Goal: Information Seeking & Learning: Learn about a topic

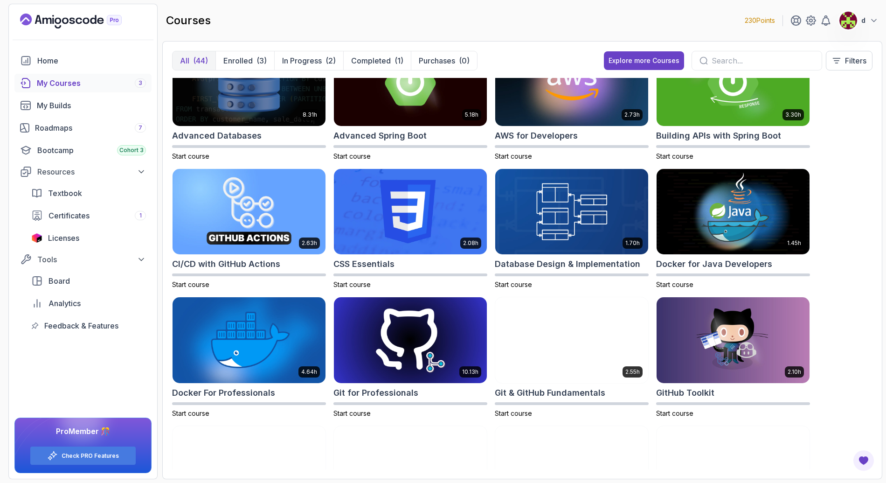
scroll to position [618, 0]
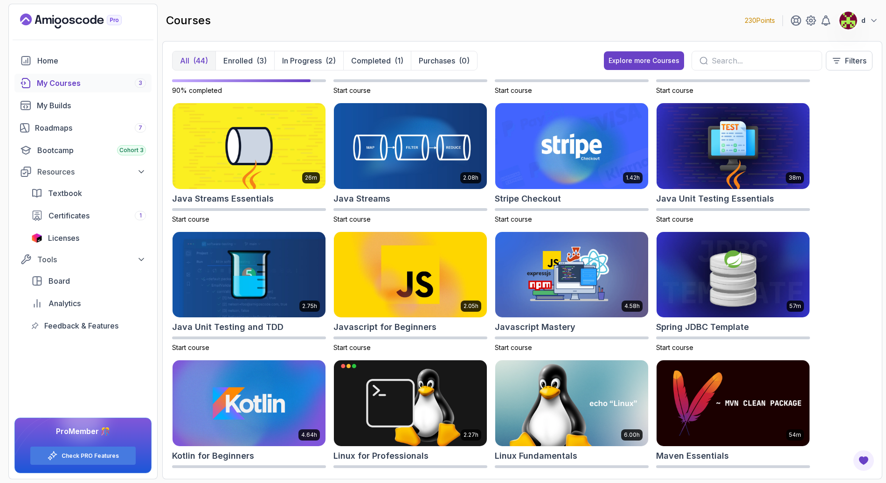
click at [67, 81] on div "My Courses 3" at bounding box center [91, 82] width 109 height 11
click at [311, 62] on p "In Progress" at bounding box center [302, 60] width 40 height 11
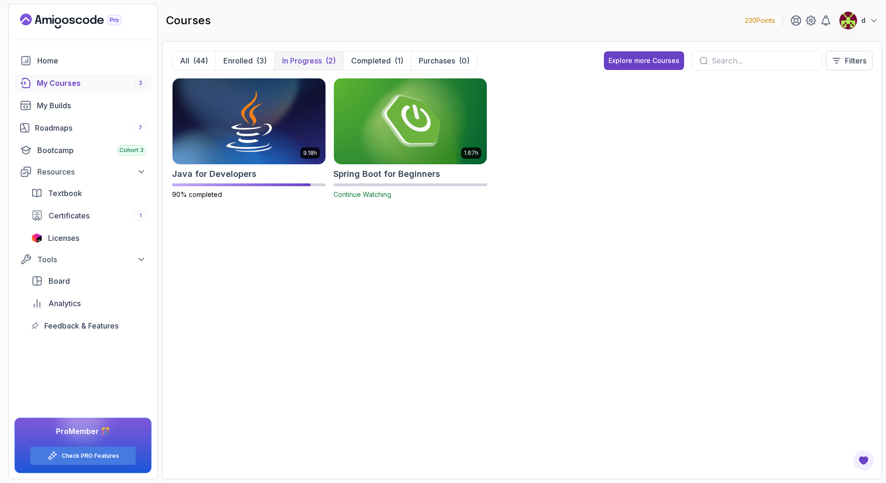
click at [407, 141] on img at bounding box center [410, 121] width 160 height 90
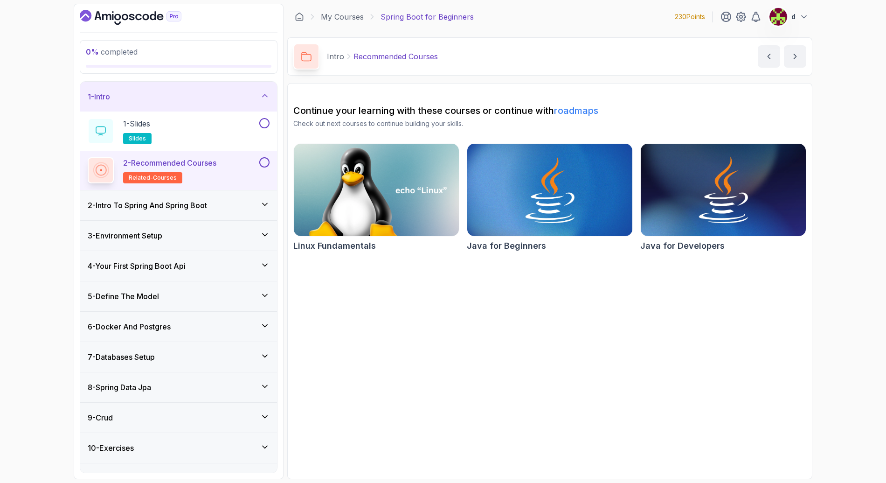
click at [264, 160] on button at bounding box center [264, 162] width 10 height 10
click at [254, 208] on div "2 - Intro To Spring And Spring Boot" at bounding box center [179, 205] width 182 height 11
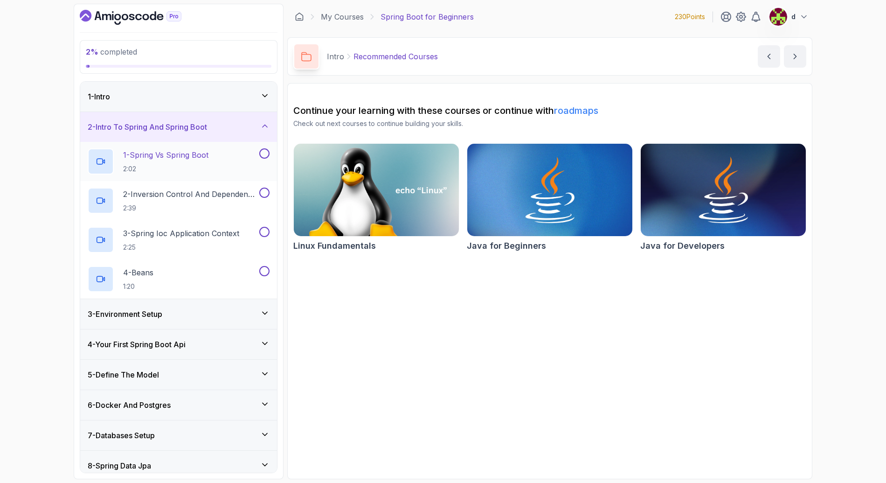
click at [175, 164] on p "2:02" at bounding box center [165, 168] width 85 height 9
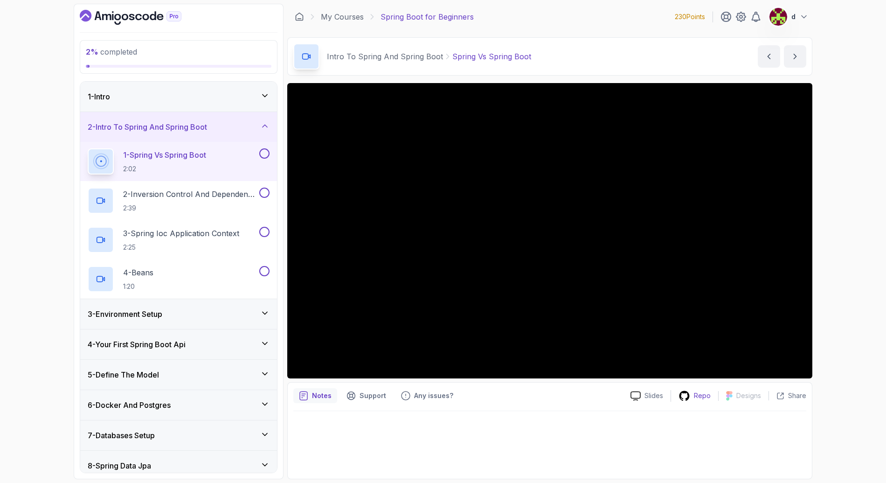
click at [690, 395] on icon at bounding box center [684, 396] width 12 height 12
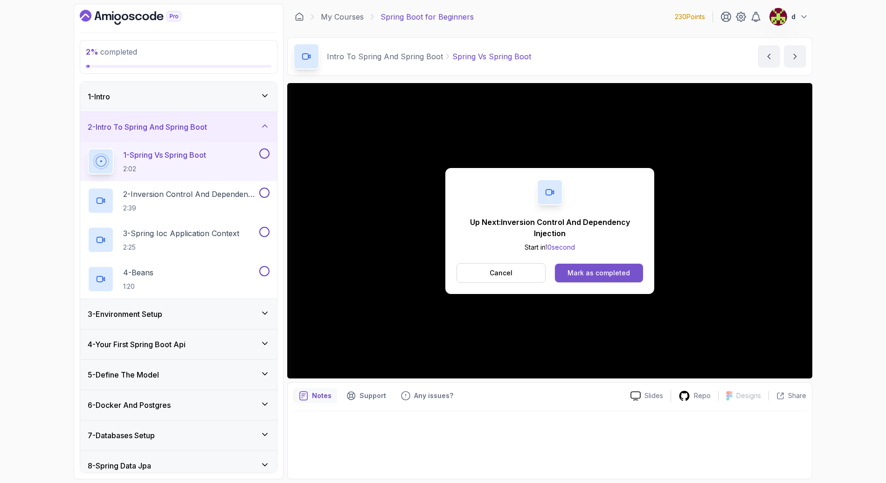
click at [594, 272] on div "Mark as completed" at bounding box center [598, 272] width 62 height 9
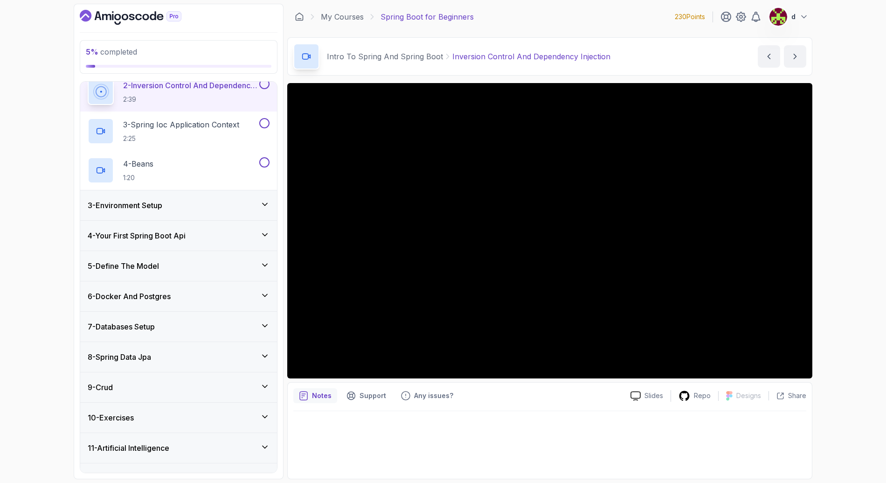
scroll to position [129, 0]
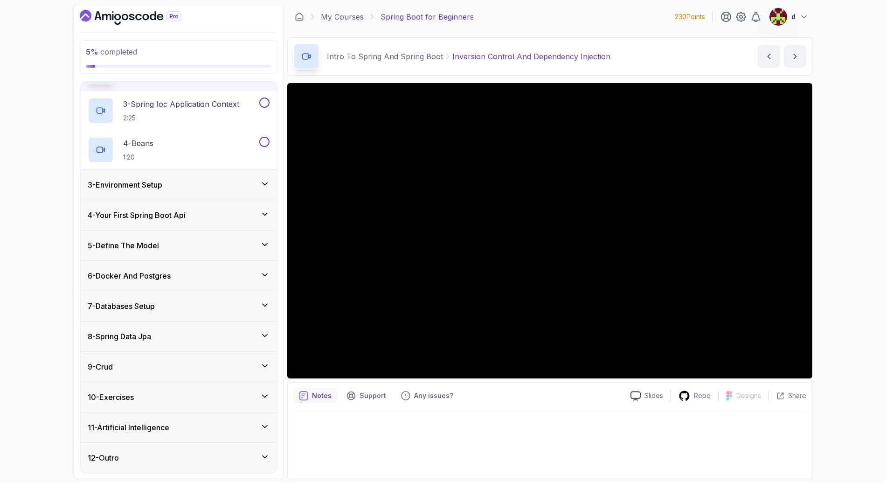
click at [190, 335] on div "8 - Spring Data Jpa" at bounding box center [179, 336] width 182 height 11
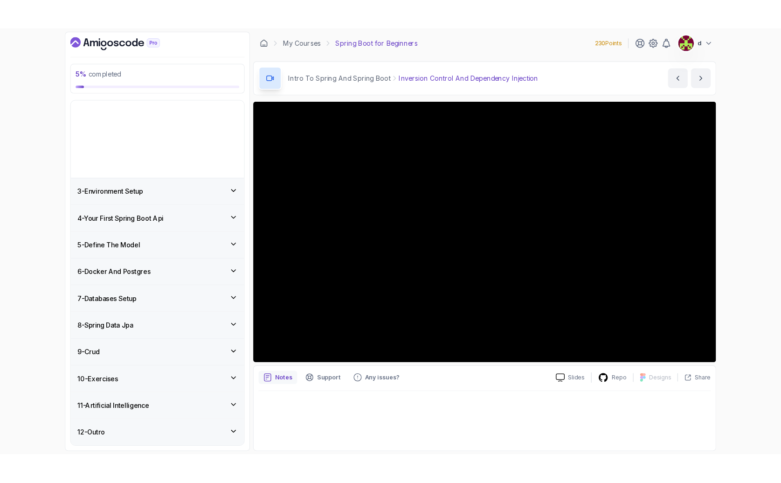
scroll to position [0, 0]
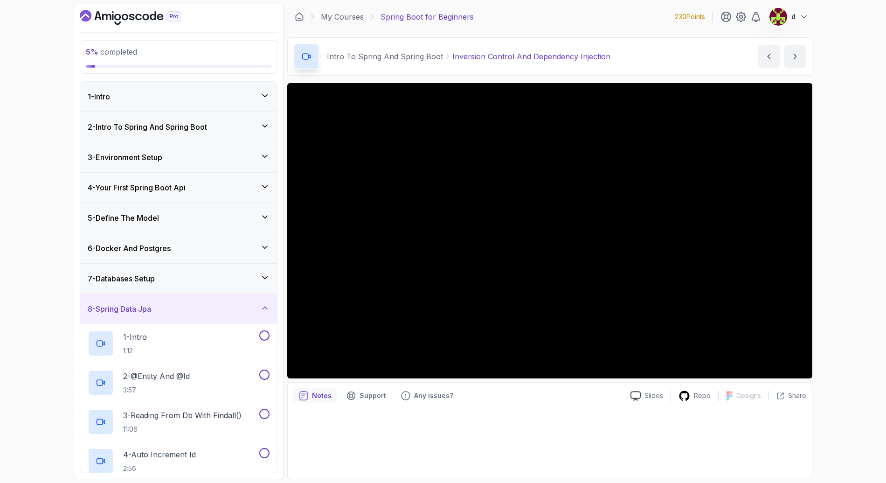
click at [169, 319] on div "8 - Spring Data Jpa" at bounding box center [178, 309] width 197 height 30
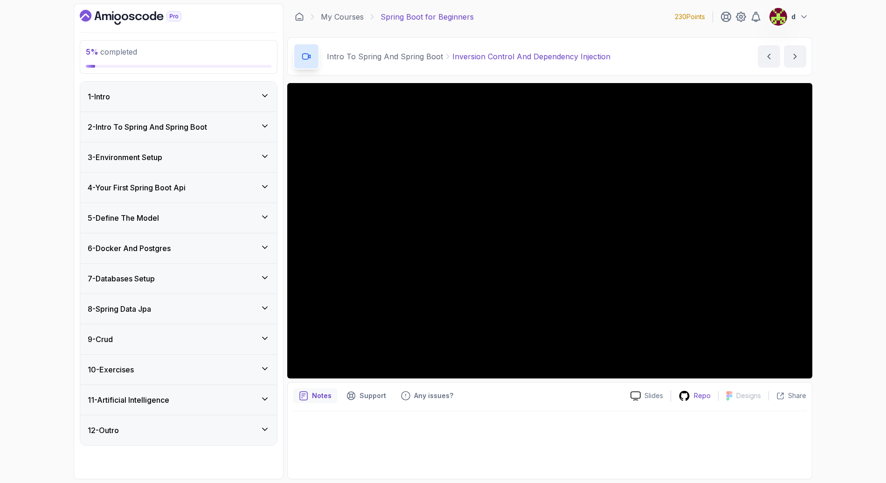
click at [694, 392] on div "Repo" at bounding box center [694, 396] width 47 height 12
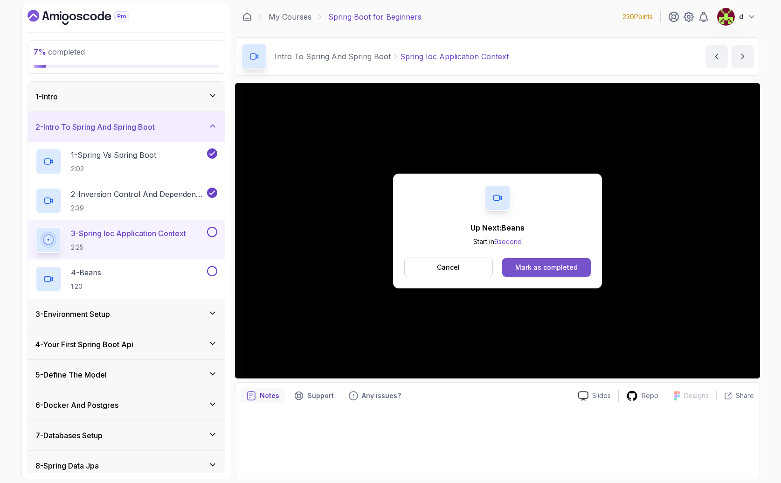
click at [578, 270] on button "Mark as completed" at bounding box center [546, 267] width 88 height 19
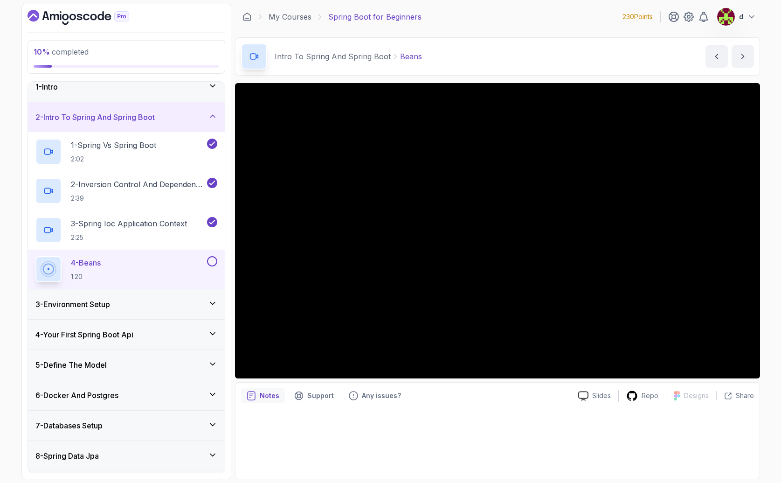
scroll to position [129, 0]
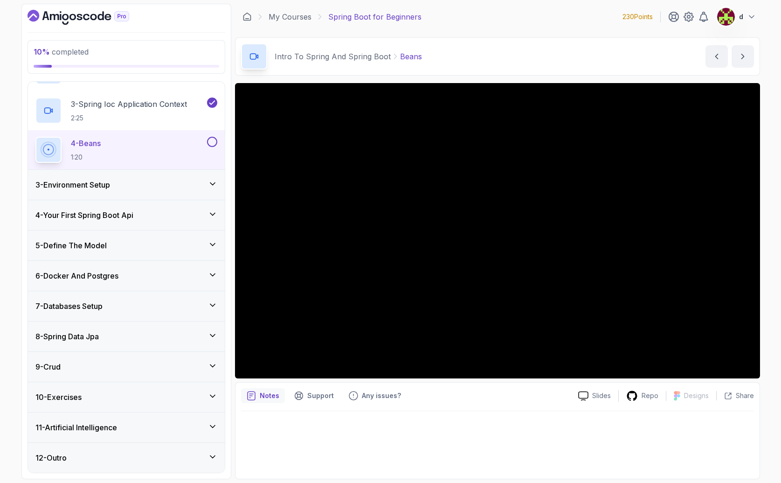
click at [105, 183] on h3 "3 - Environment Setup" at bounding box center [72, 184] width 75 height 11
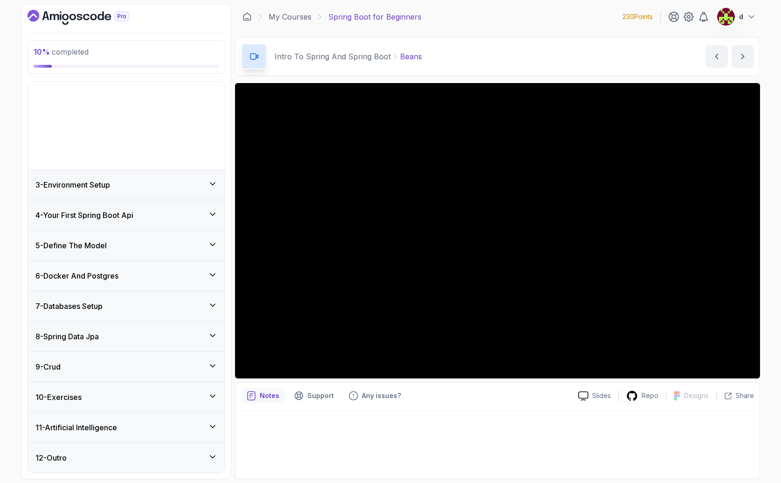
scroll to position [0, 0]
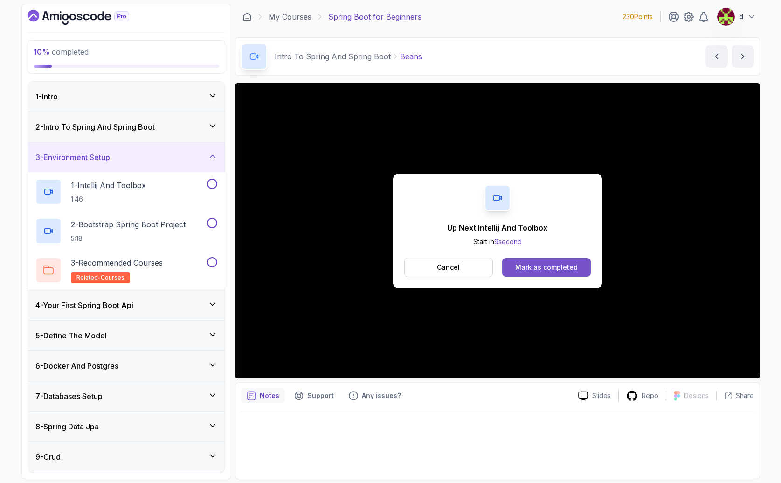
click at [563, 271] on div "Mark as completed" at bounding box center [546, 267] width 62 height 9
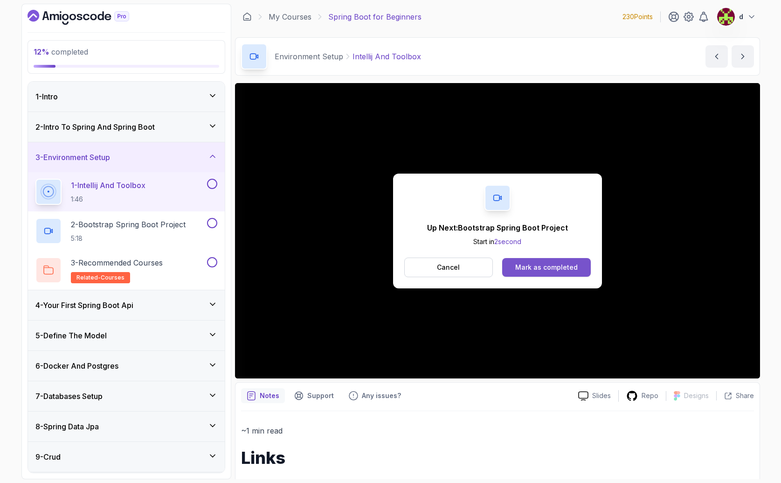
click at [549, 269] on div "Mark as completed" at bounding box center [546, 267] width 62 height 9
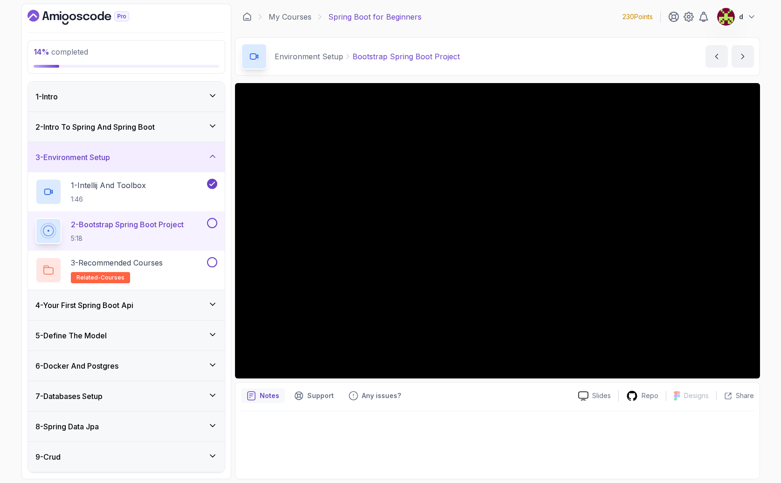
click at [446, 443] on div at bounding box center [497, 442] width 513 height 62
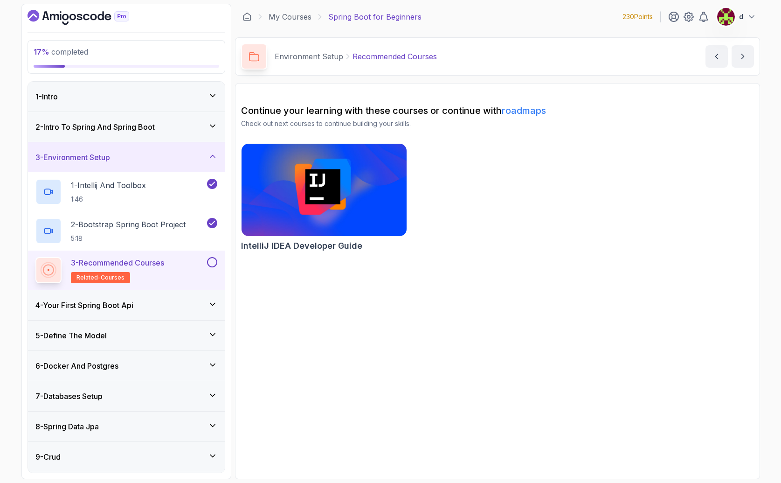
click at [209, 262] on button at bounding box center [212, 262] width 10 height 10
click at [168, 300] on div "4 - Your First Spring Boot Api" at bounding box center [126, 304] width 182 height 11
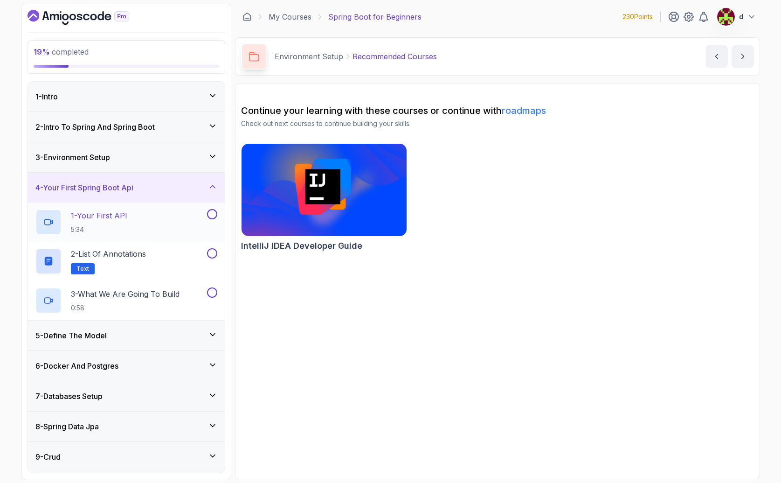
click at [141, 225] on div "1 - Your First API 5:34" at bounding box center [120, 222] width 170 height 26
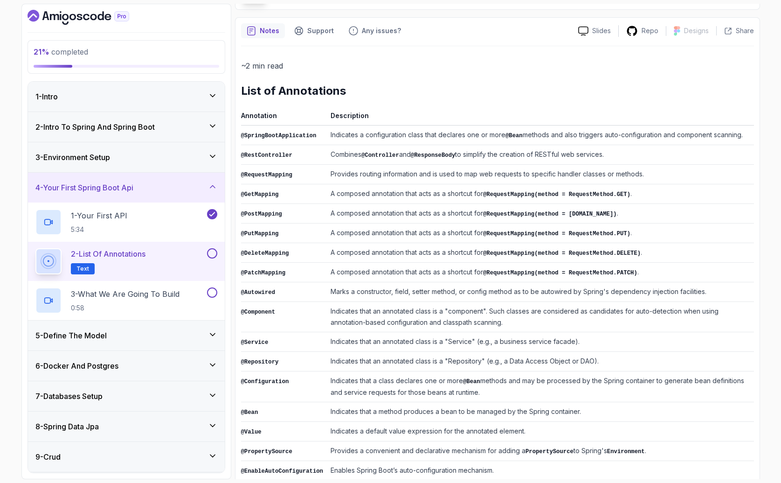
scroll to position [78, 0]
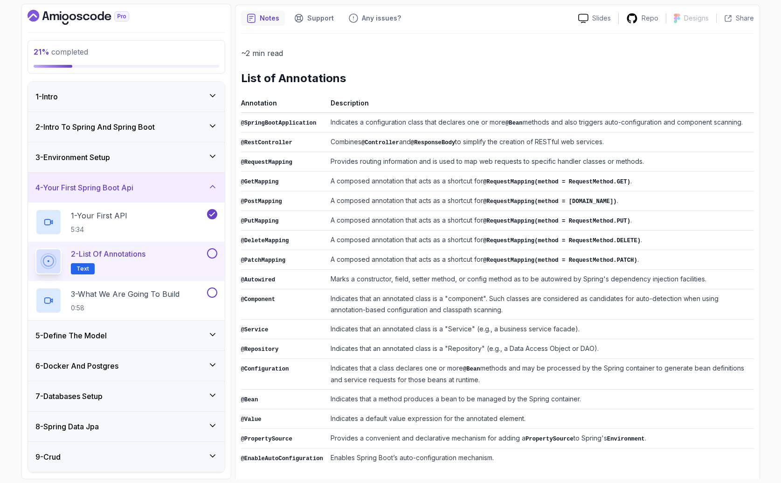
click at [208, 251] on button at bounding box center [212, 253] width 10 height 10
click at [186, 282] on div "3 - What We Are Going To Build 0:58" at bounding box center [126, 300] width 197 height 39
click at [156, 299] on h2 "3 - What We Are Going To Build 0:58" at bounding box center [125, 300] width 109 height 24
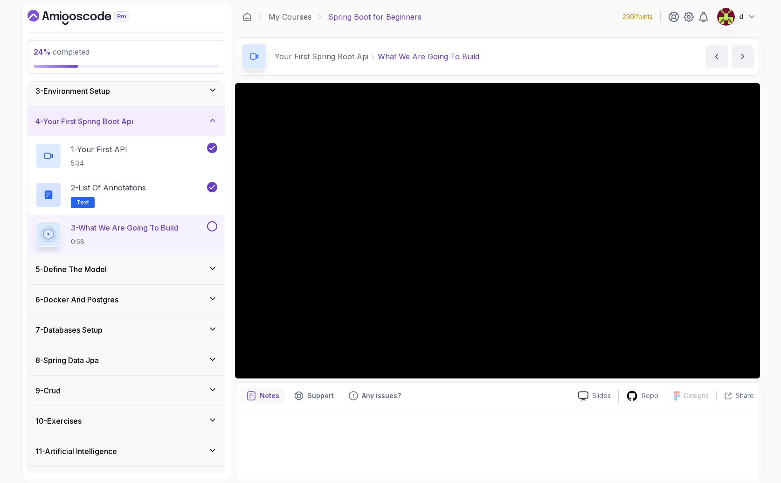
scroll to position [72, 0]
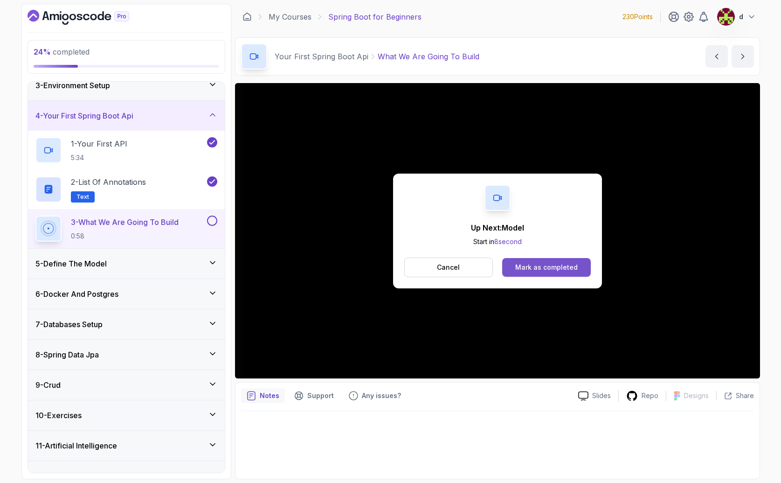
click at [538, 267] on div "Mark as completed" at bounding box center [546, 267] width 62 height 9
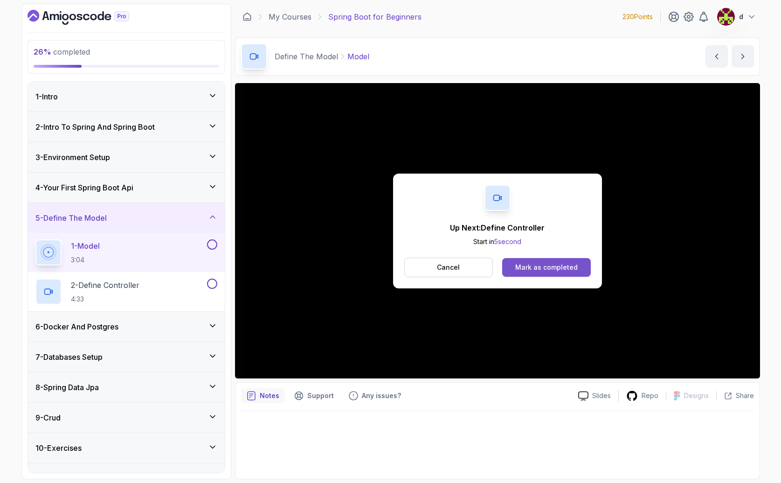
click at [528, 270] on div "Mark as completed" at bounding box center [546, 267] width 62 height 9
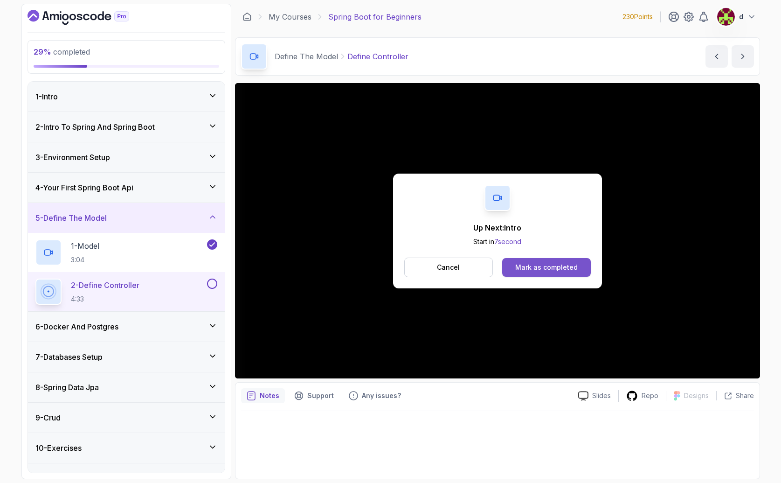
click at [533, 269] on div "Mark as completed" at bounding box center [546, 267] width 62 height 9
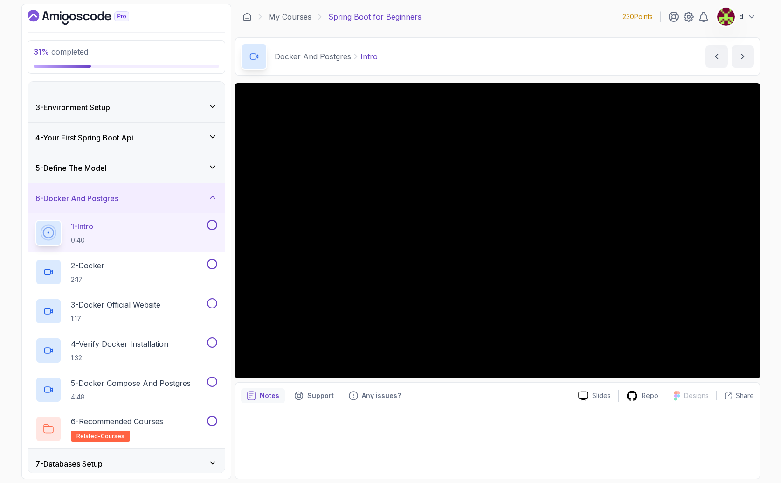
scroll to position [57, 0]
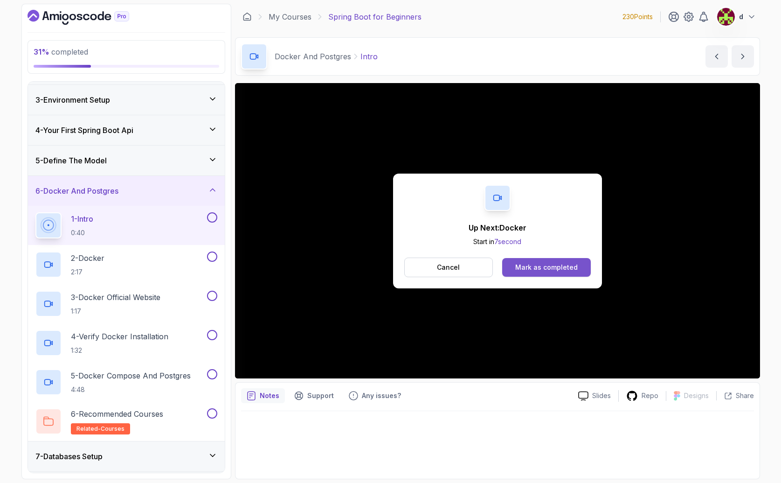
click at [538, 269] on div "Mark as completed" at bounding box center [546, 267] width 62 height 9
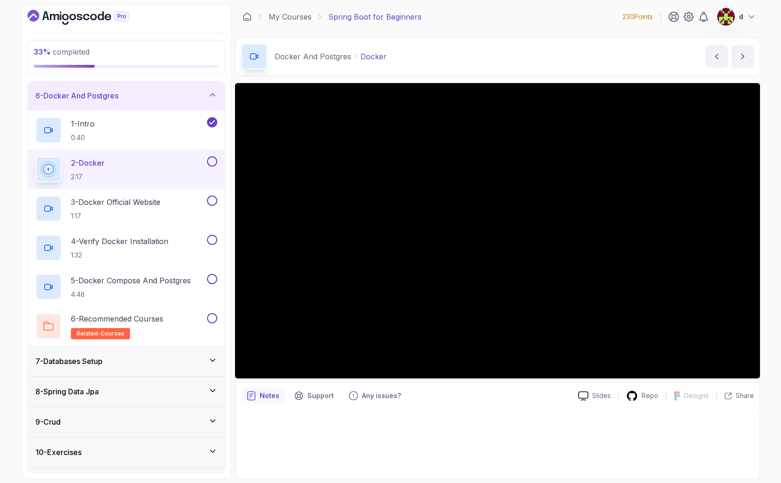
scroll to position [178, 0]
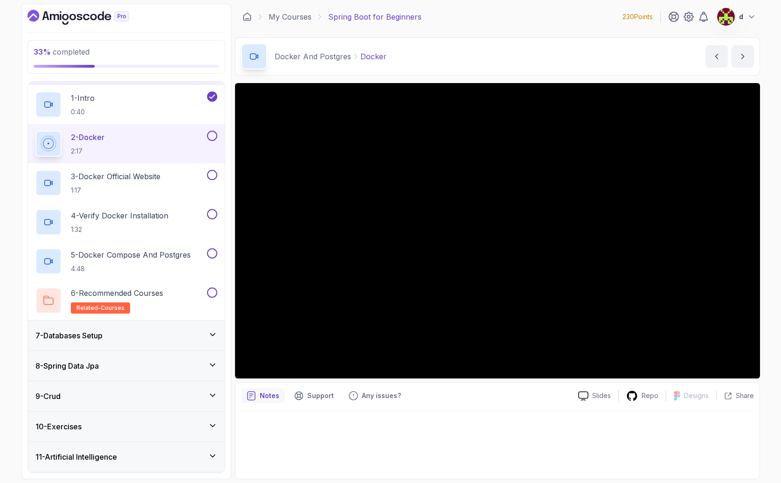
click at [203, 336] on div "7 - Databases Setup" at bounding box center [126, 335] width 182 height 11
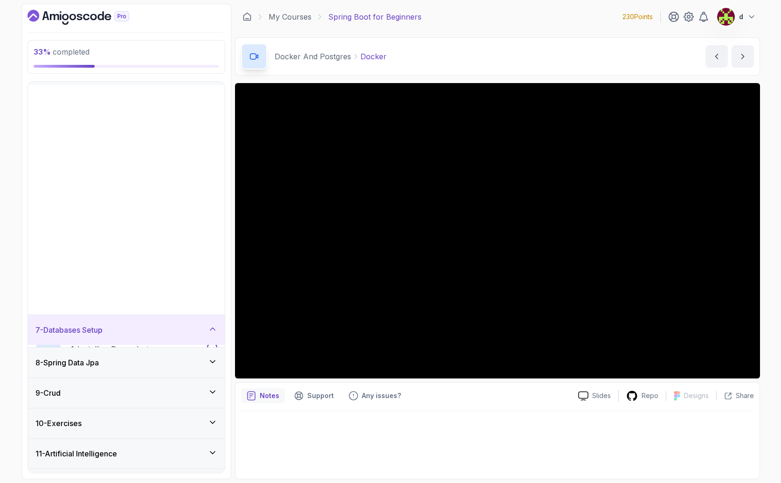
scroll to position [0, 0]
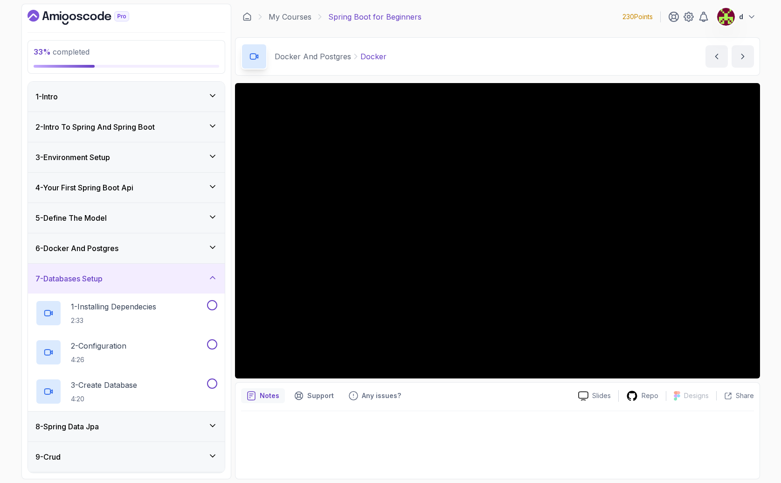
click at [139, 283] on div "7 - Databases Setup" at bounding box center [126, 278] width 182 height 11
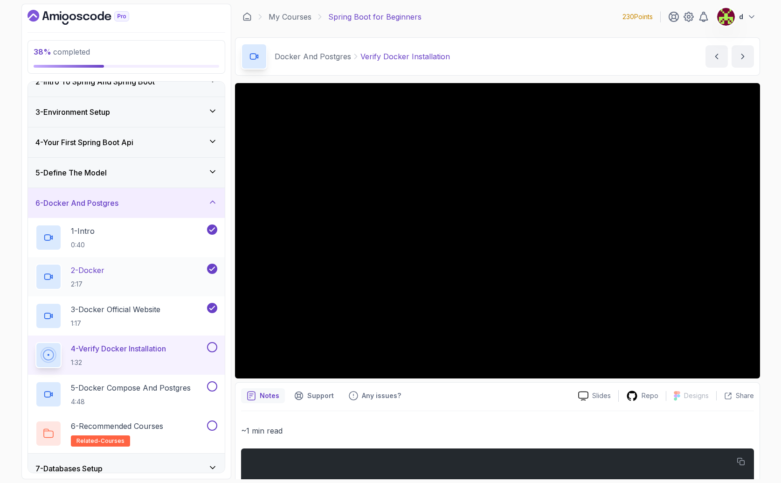
scroll to position [74, 0]
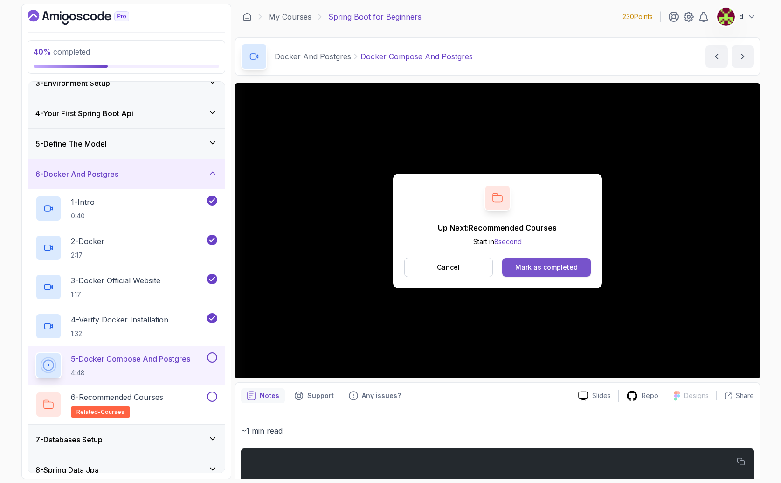
click at [562, 265] on div "Mark as completed" at bounding box center [546, 267] width 62 height 9
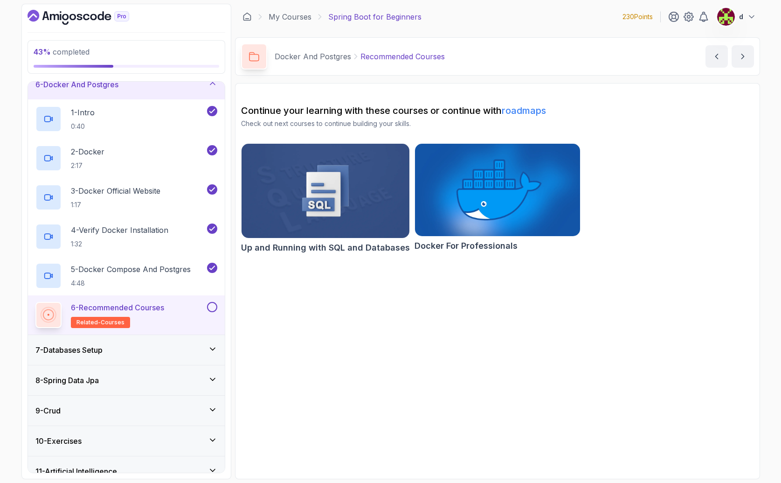
scroll to position [173, 0]
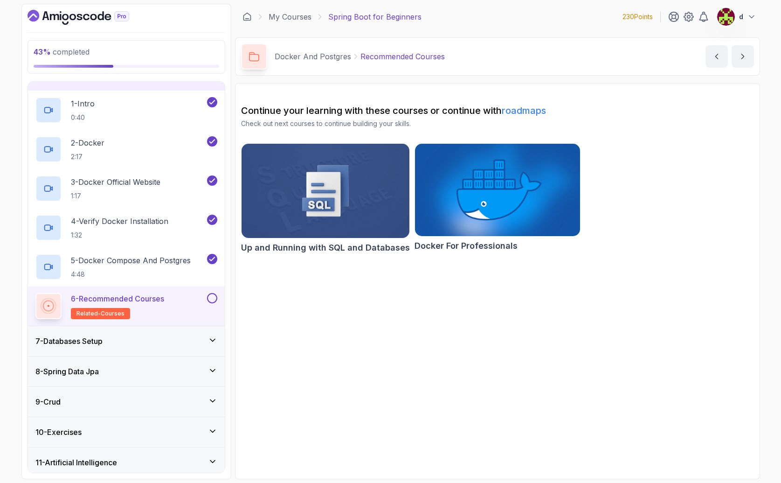
click at [213, 296] on button at bounding box center [212, 298] width 10 height 10
click at [165, 338] on div "7 - Databases Setup" at bounding box center [126, 340] width 182 height 11
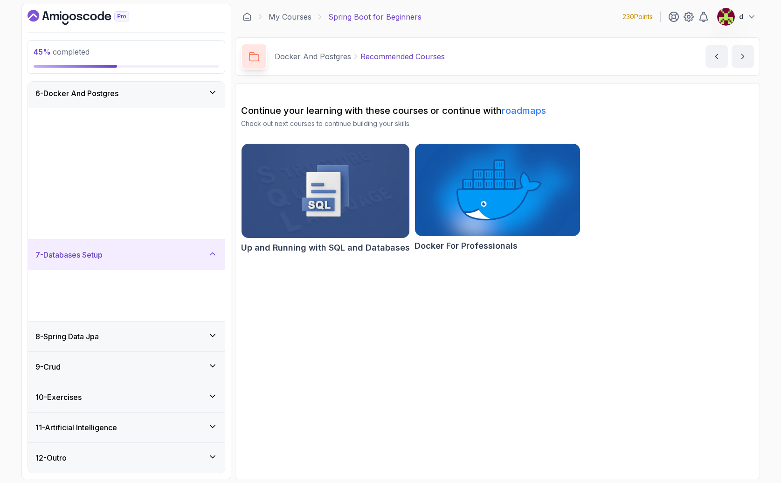
scroll to position [0, 0]
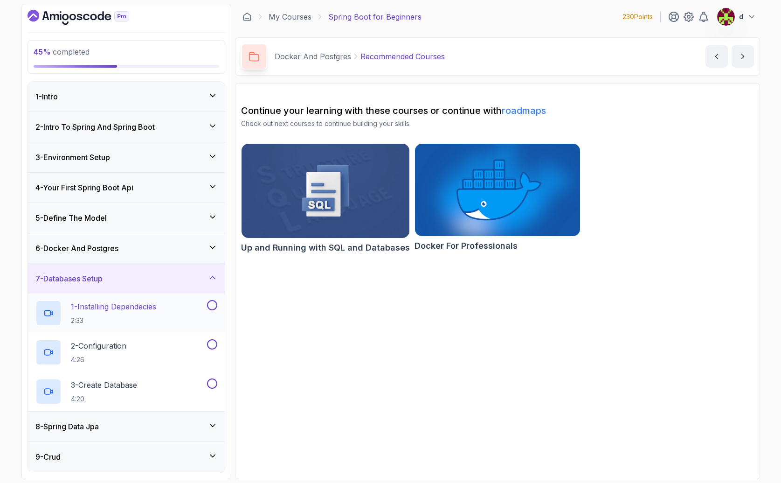
click at [128, 310] on p "1 - Installing Dependecies" at bounding box center [113, 306] width 85 height 11
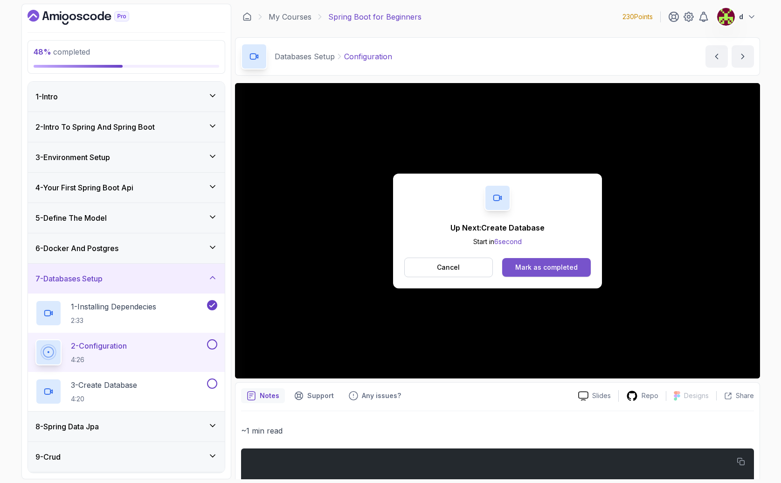
click at [538, 269] on div "Mark as completed" at bounding box center [546, 267] width 62 height 9
